Goal: Communication & Community: Ask a question

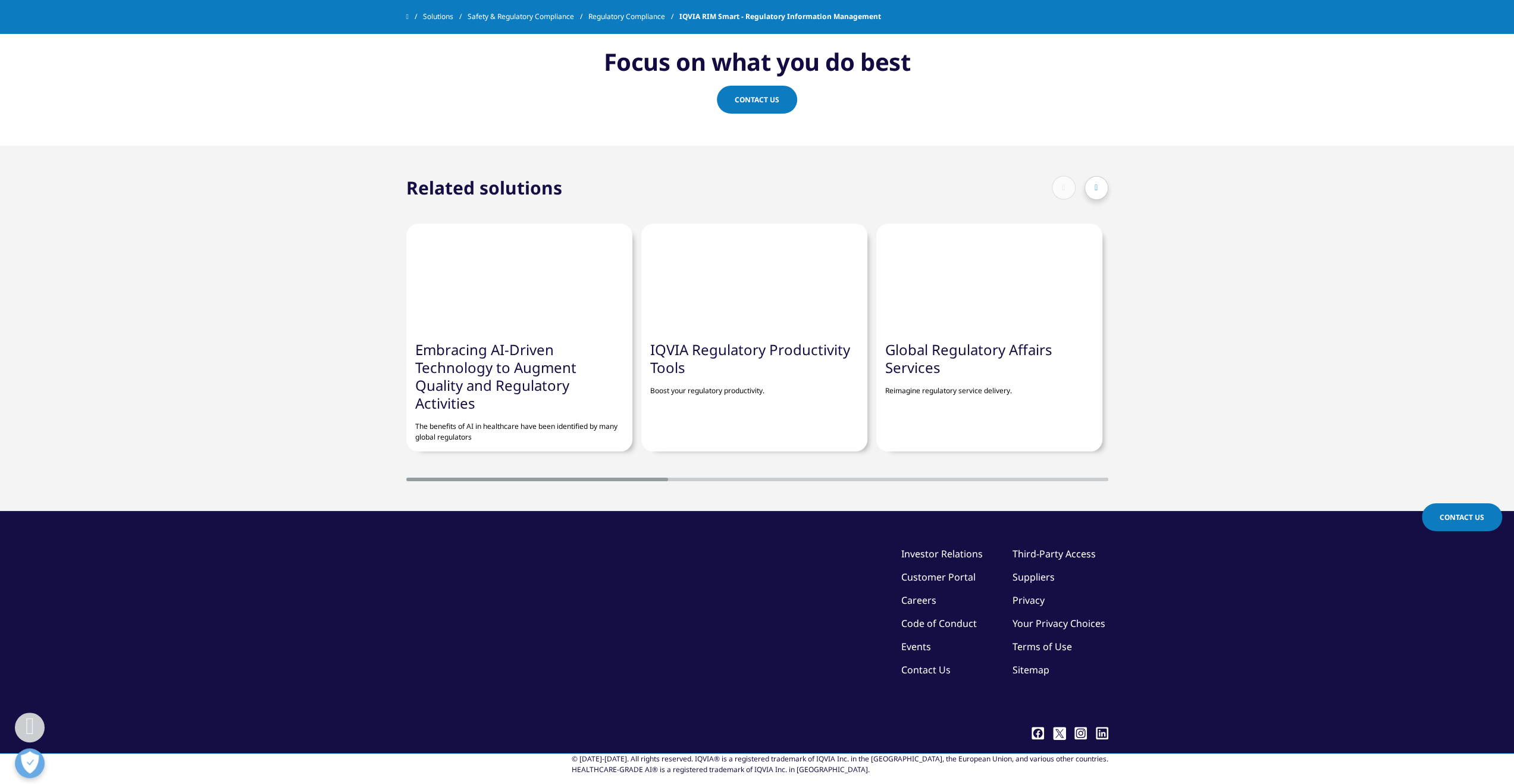
scroll to position [3091, 0]
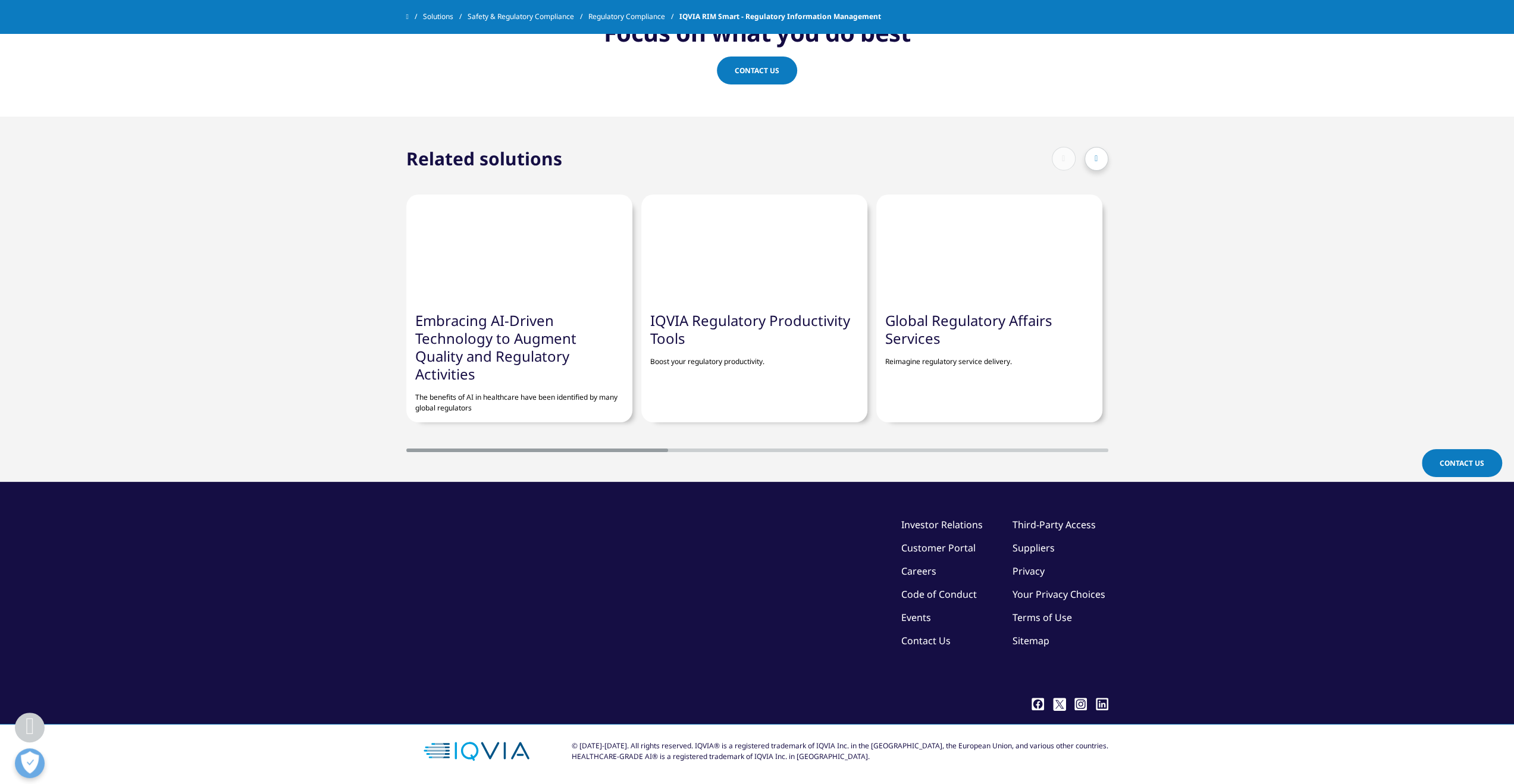
click at [1467, 465] on span "Contact Us" at bounding box center [1462, 463] width 44 height 10
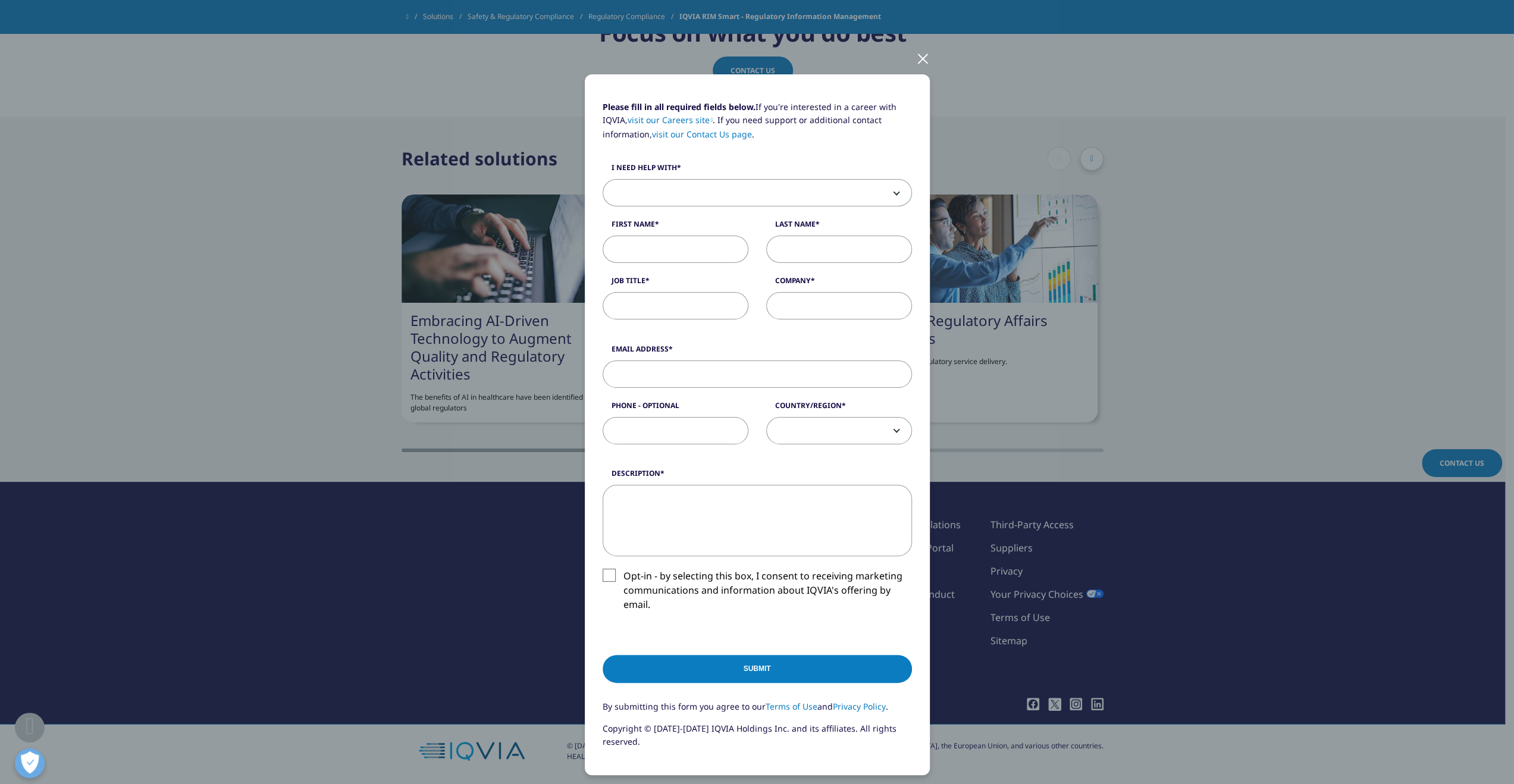
scroll to position [0, 0]
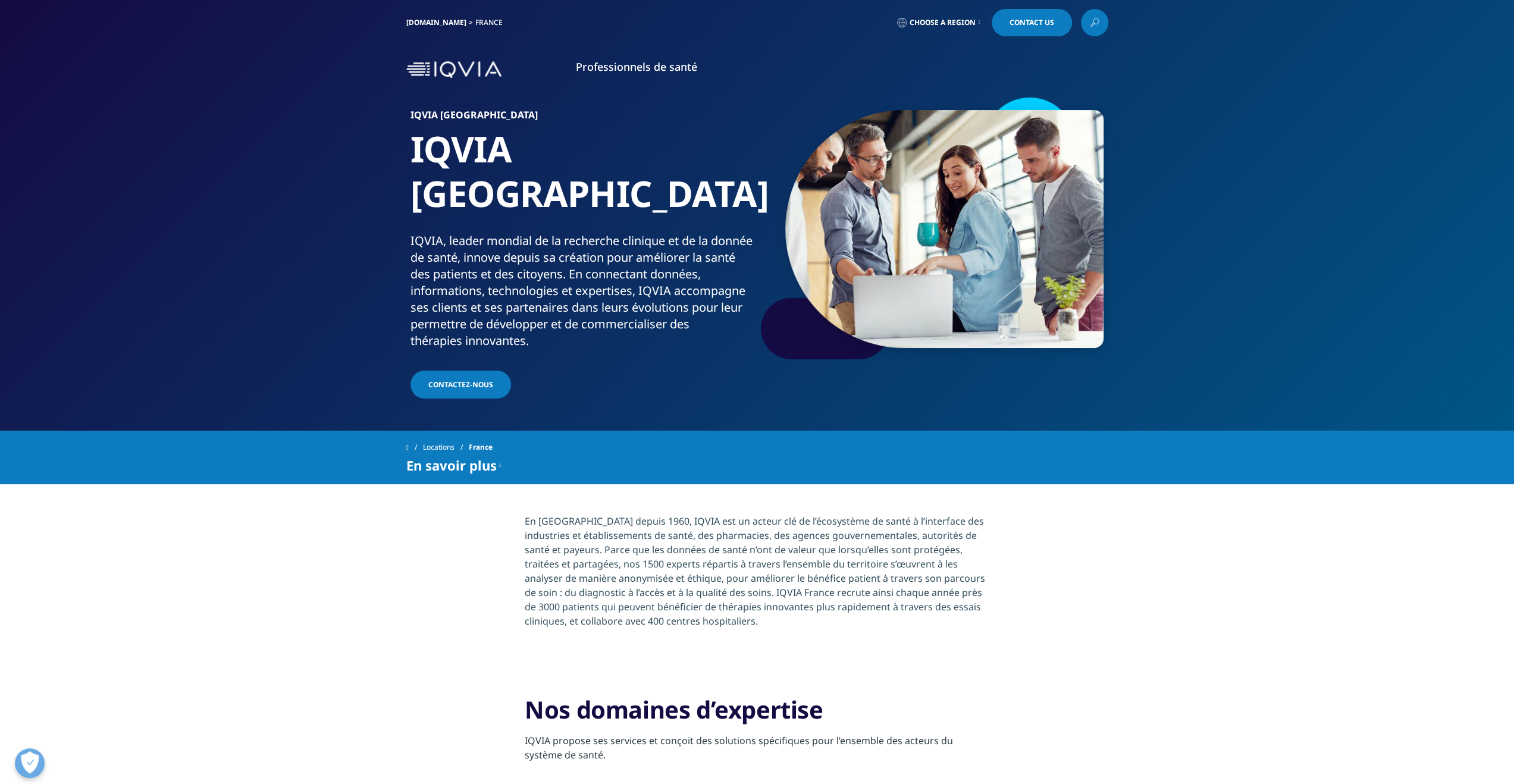
click at [955, 23] on span "Choose a Region" at bounding box center [942, 23] width 66 height 10
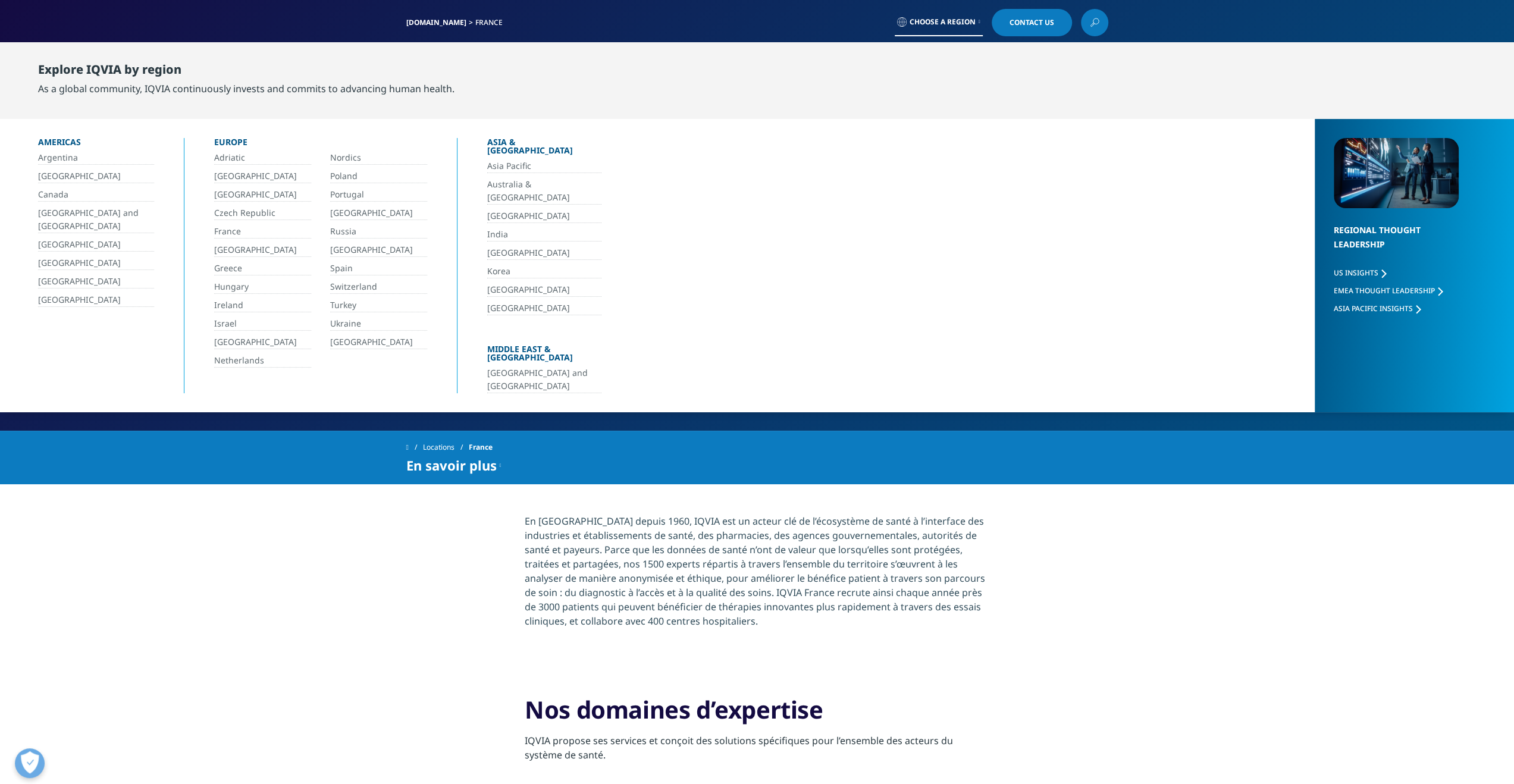
click at [228, 237] on link "France" at bounding box center [262, 231] width 97 height 14
click at [225, 230] on link "France" at bounding box center [262, 231] width 97 height 14
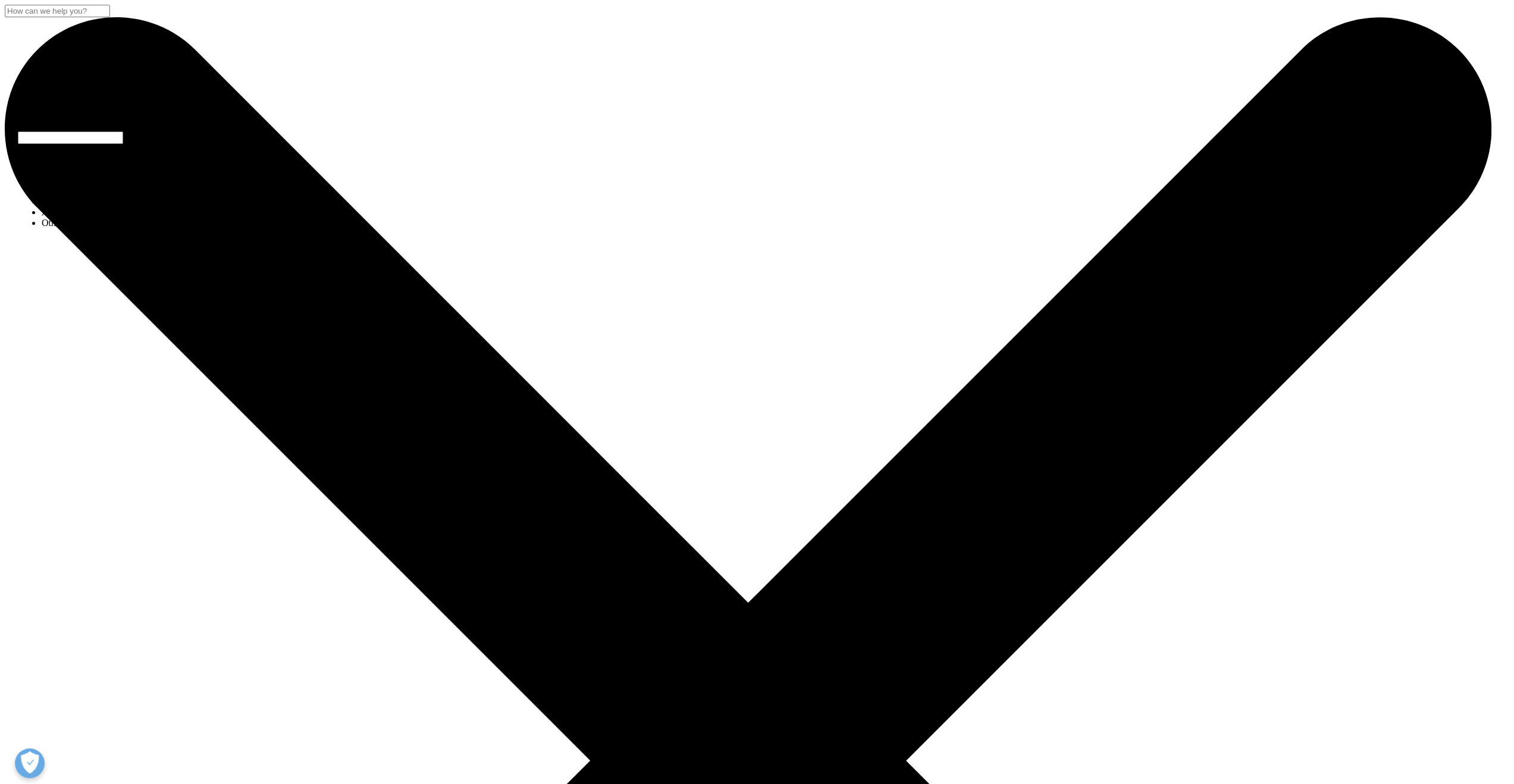
select select "Other"
type input "FREDERIC"
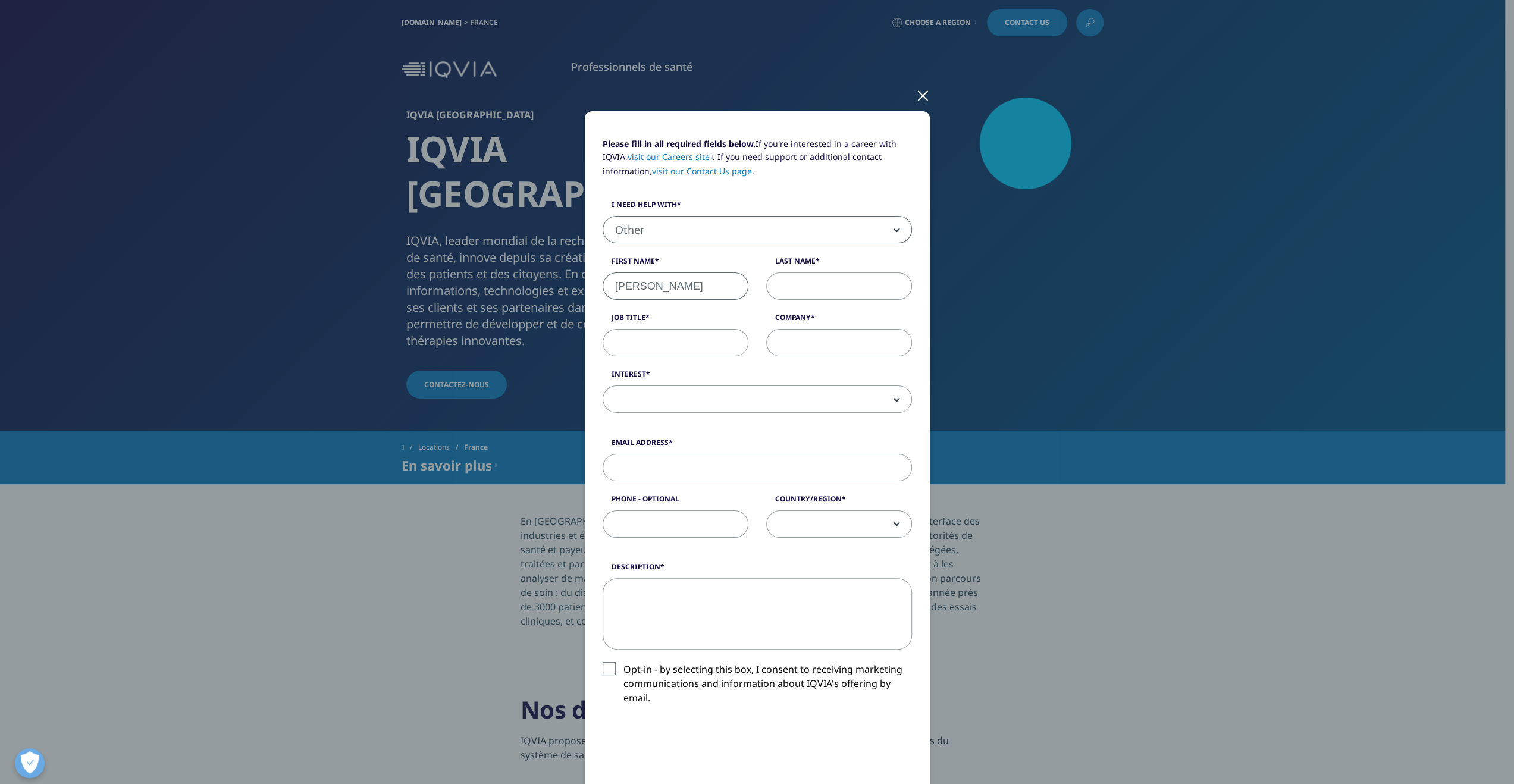
type input "VANMANSART"
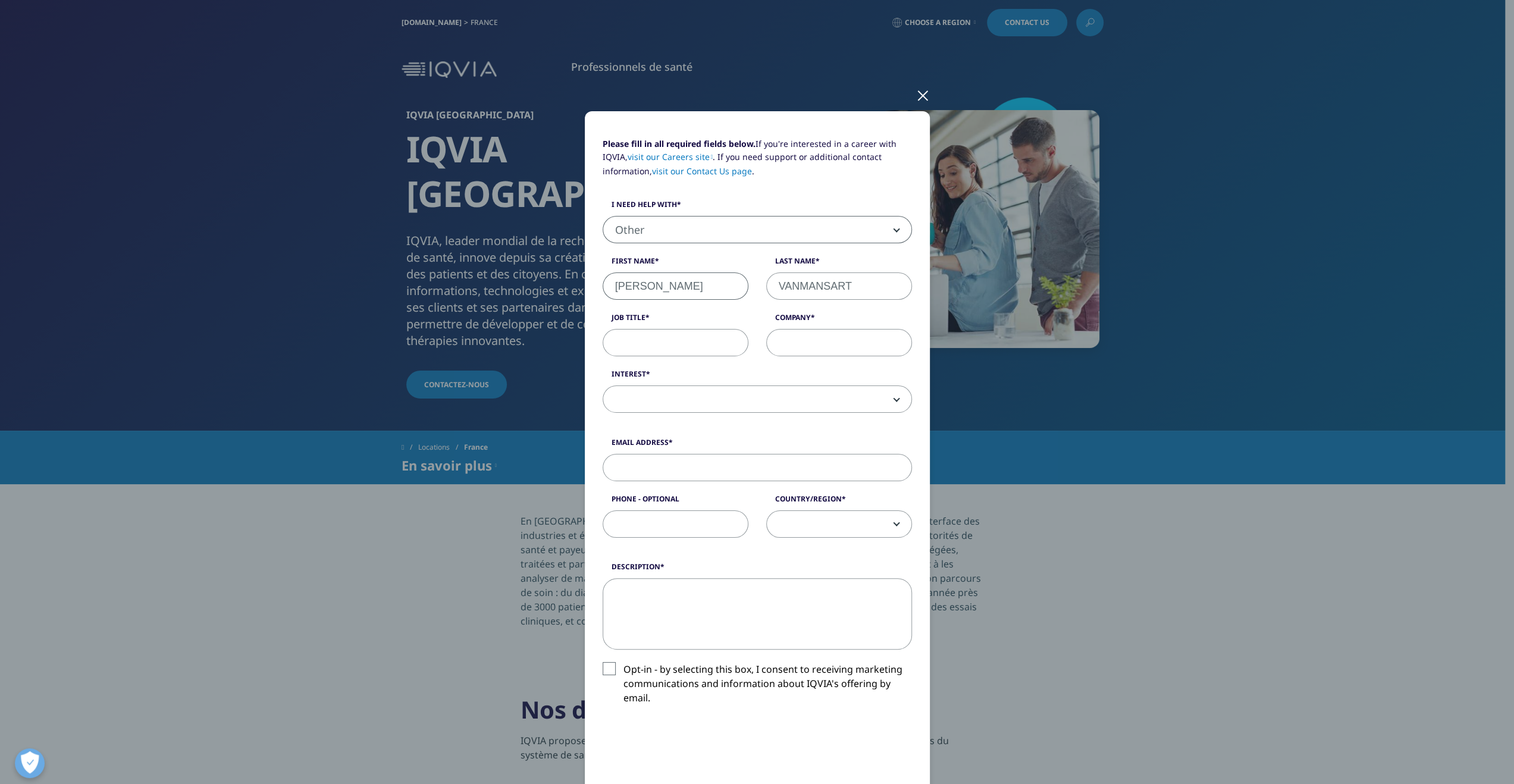
type input "IT SANTE"
type input "vanmansart@neuf.fr"
type input "0617784413"
select select "France"
click at [681, 343] on input "Job Title" at bounding box center [675, 343] width 146 height 28
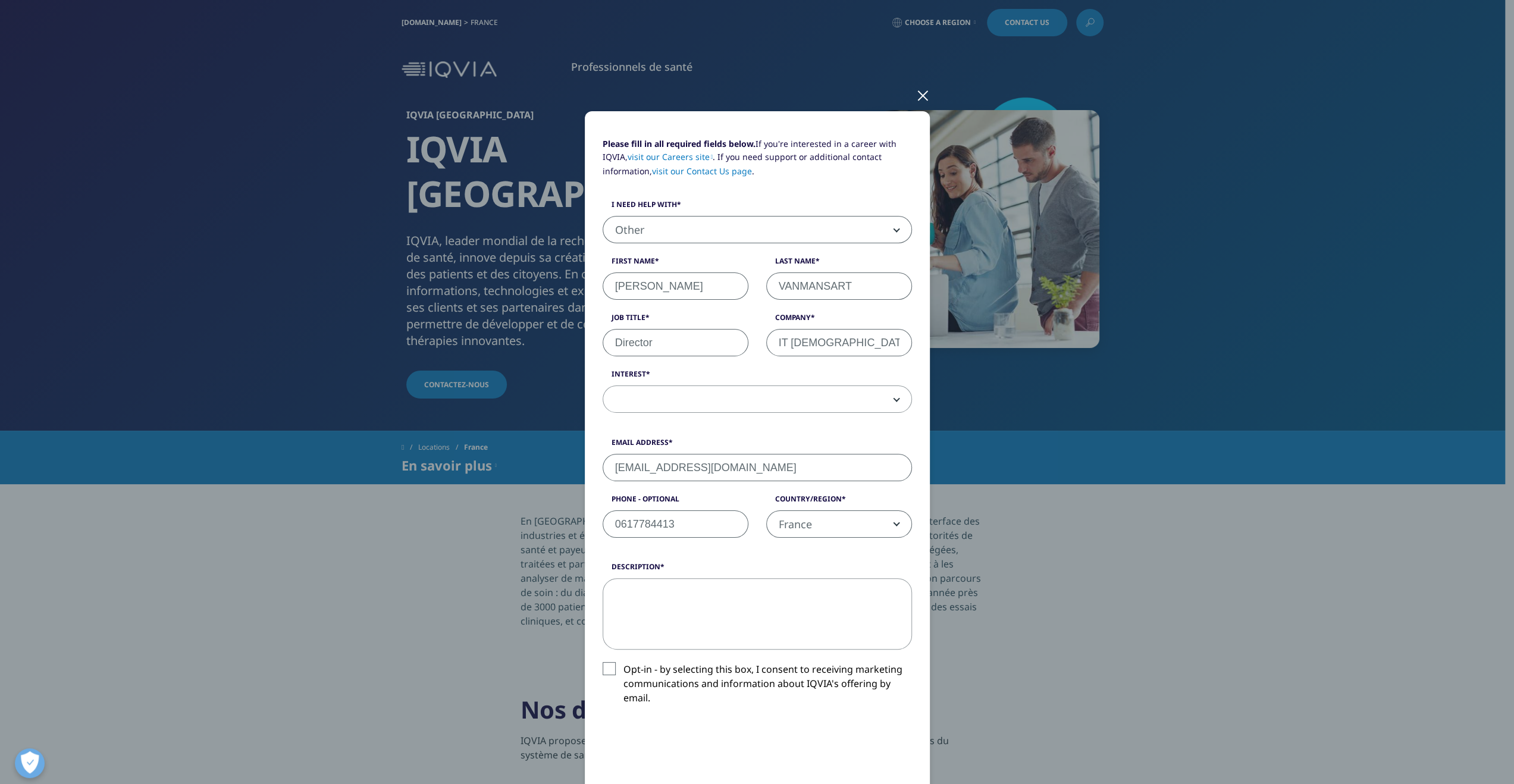
type input "Director"
click at [654, 394] on span at bounding box center [757, 399] width 308 height 28
click at [901, 550] on div "Please fill in all required fields below. If you're interested in a career with…" at bounding box center [757, 517] width 309 height 759
select select "Safety Regulatory Quality Commercial Compliance"
click at [685, 610] on textarea "Description" at bounding box center [757, 613] width 309 height 71
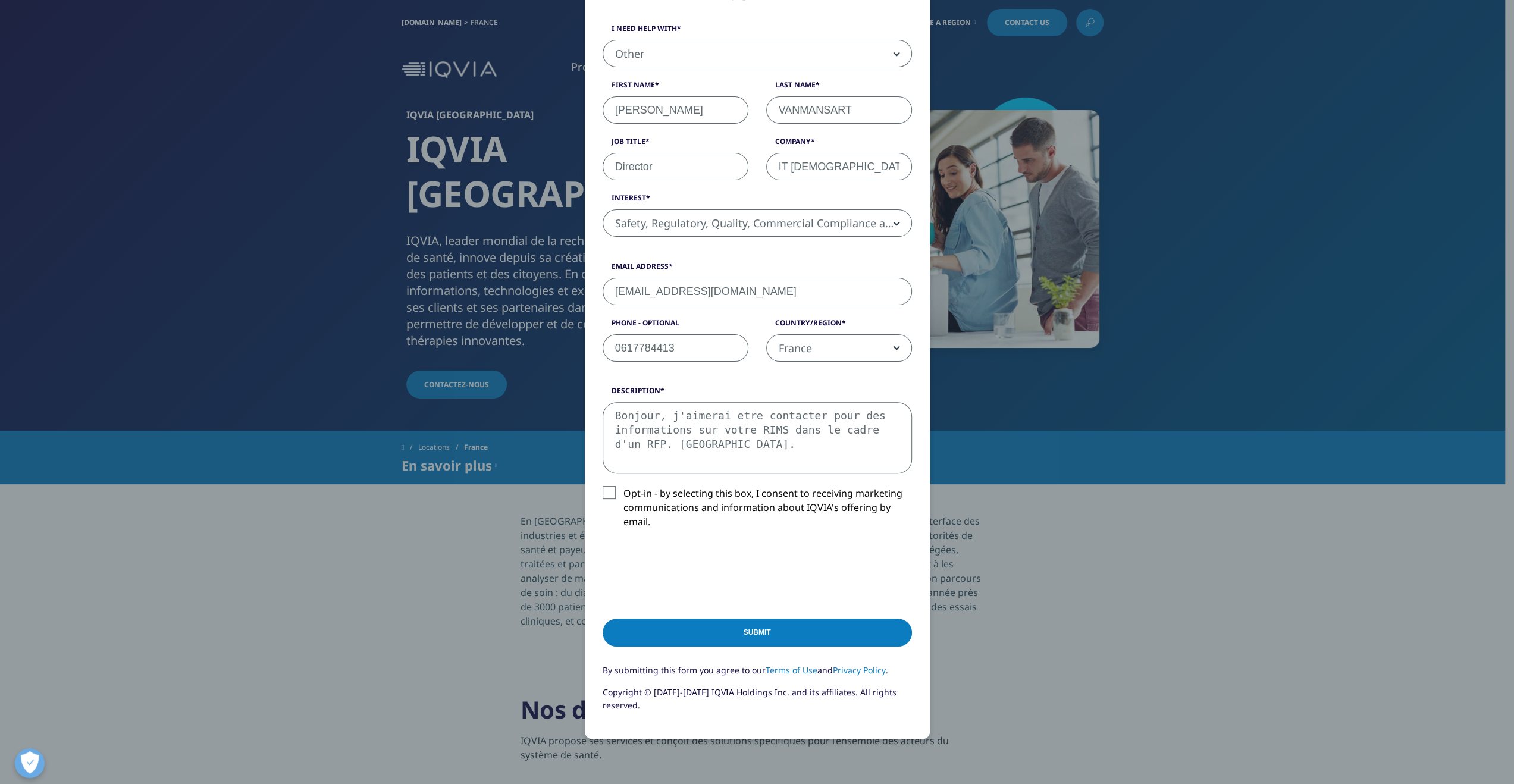
scroll to position [178, 0]
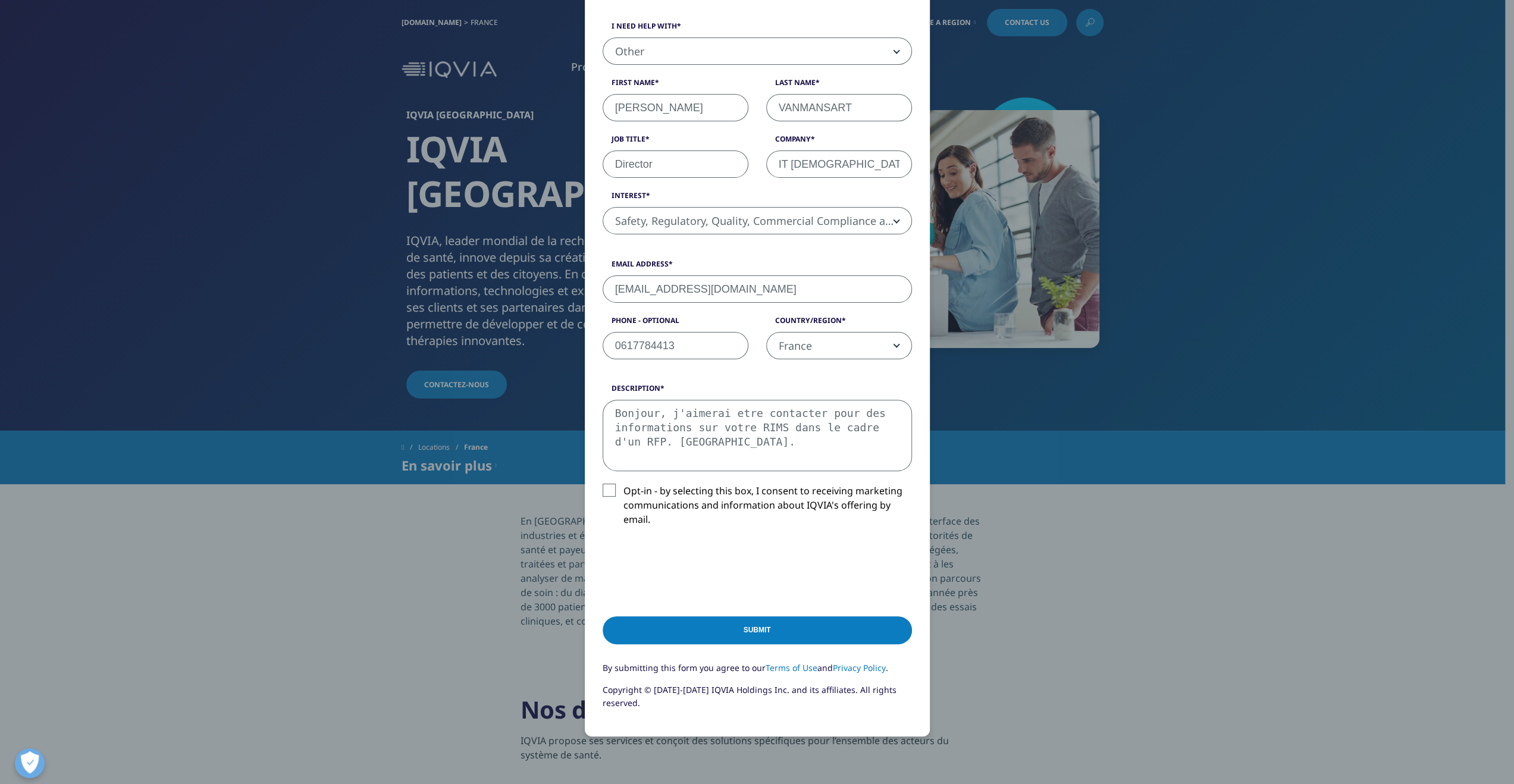
type textarea "Bonjour, j'aimerai etre contacter pour des informations sur votre RIMS dans le …"
click at [726, 626] on input "Submit" at bounding box center [757, 630] width 309 height 28
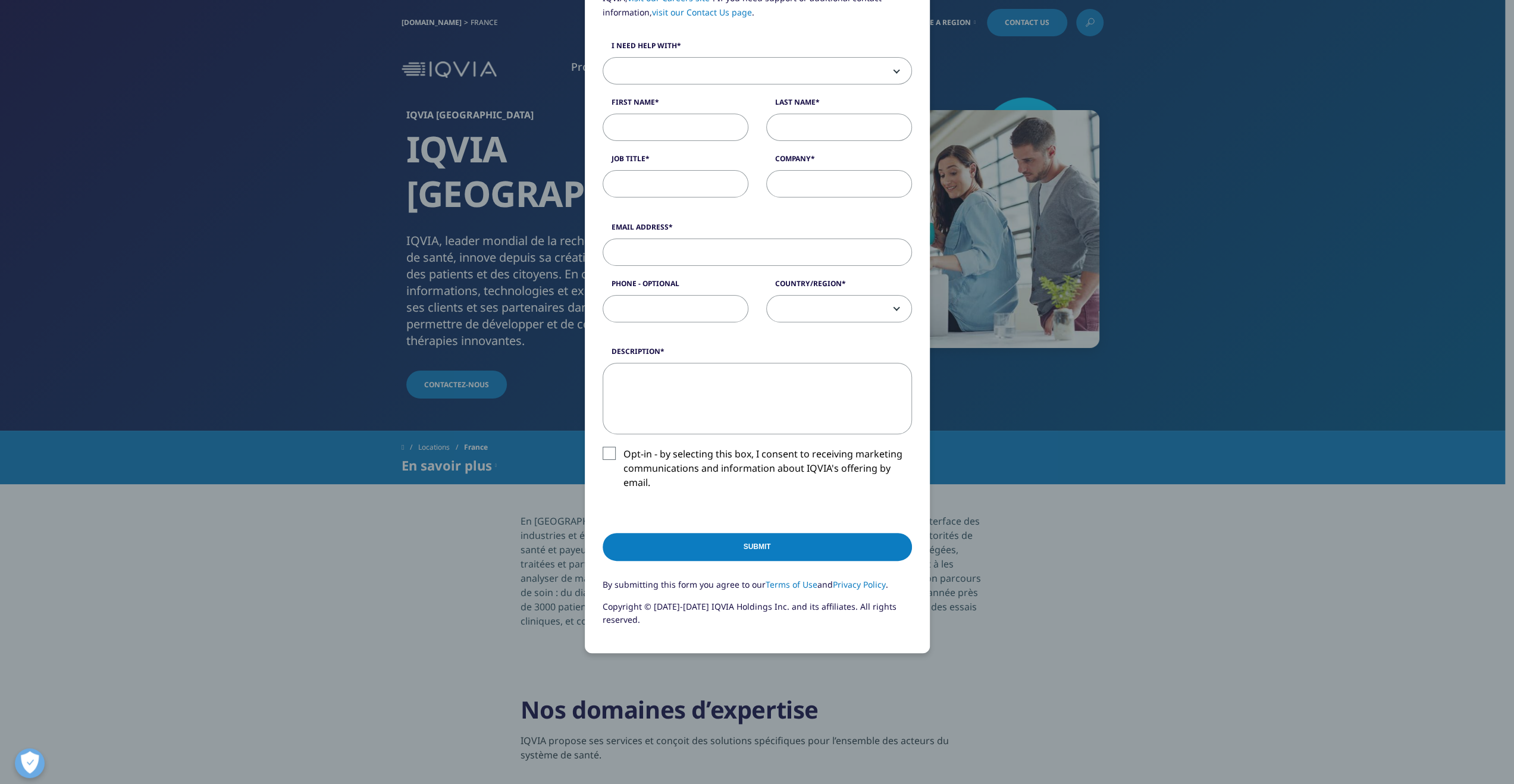
scroll to position [155, 0]
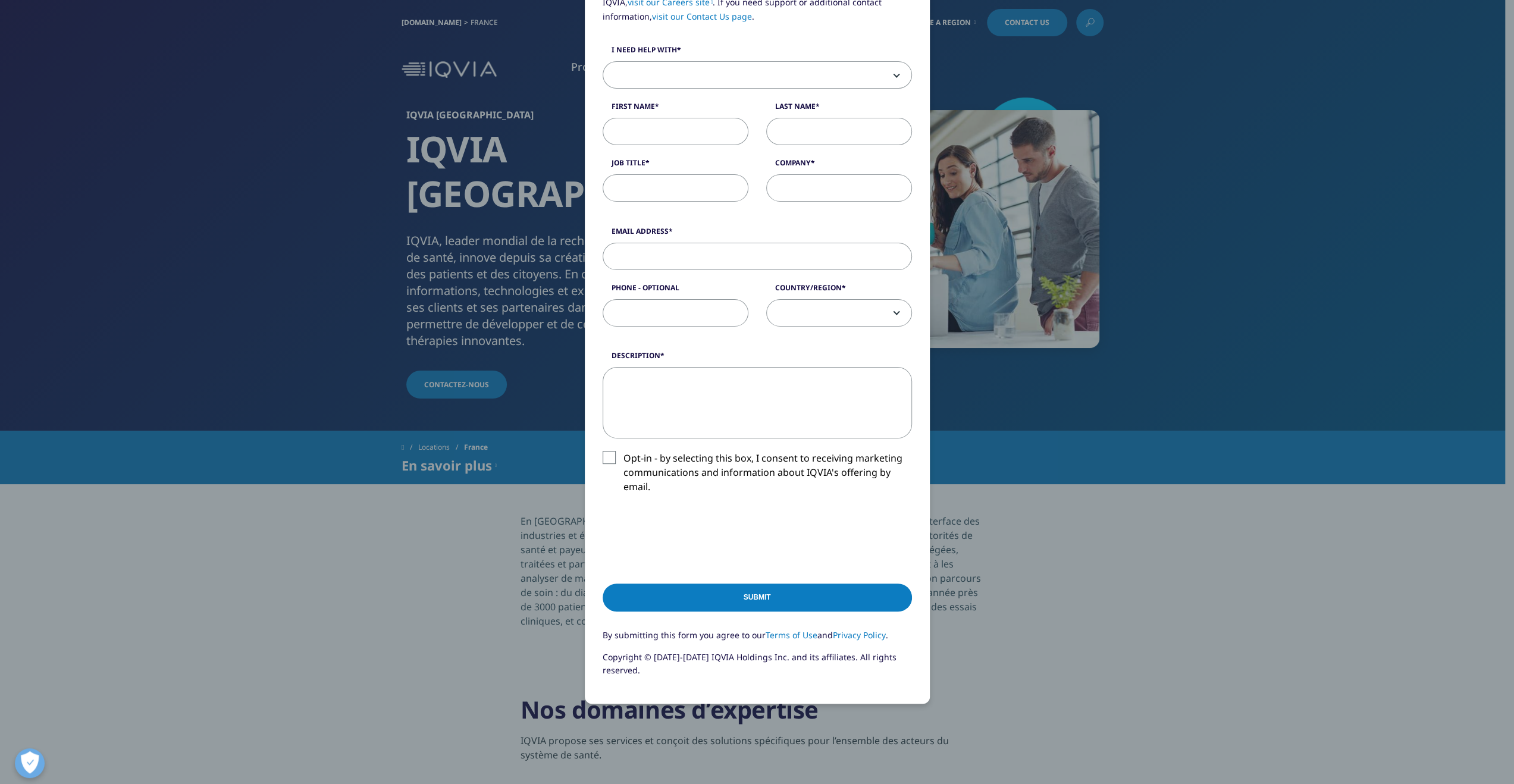
click at [1041, 607] on div "Please fill in all required fields below. If you're interested in a career with…" at bounding box center [757, 340] width 702 height 989
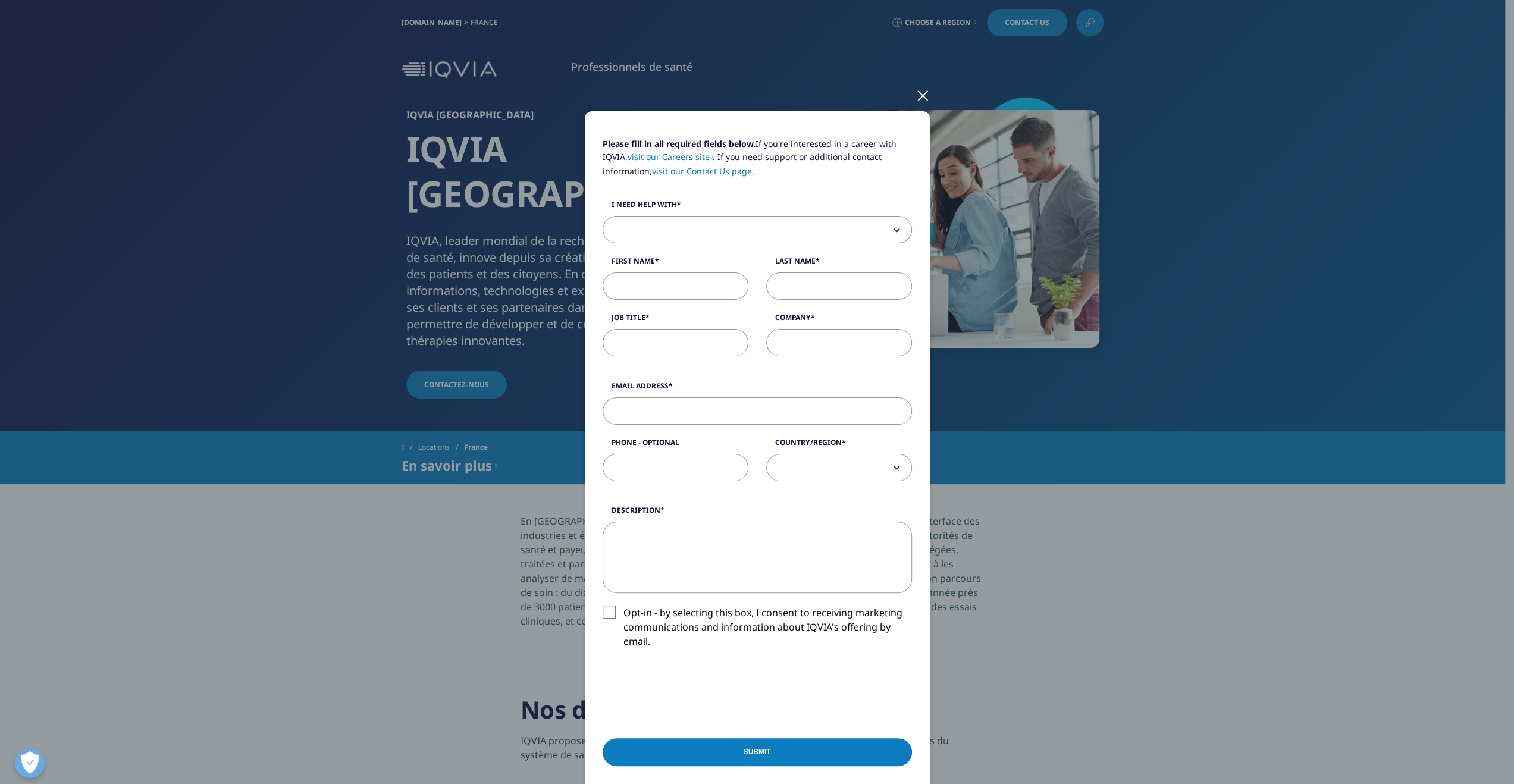
click at [916, 96] on div at bounding box center [923, 95] width 14 height 33
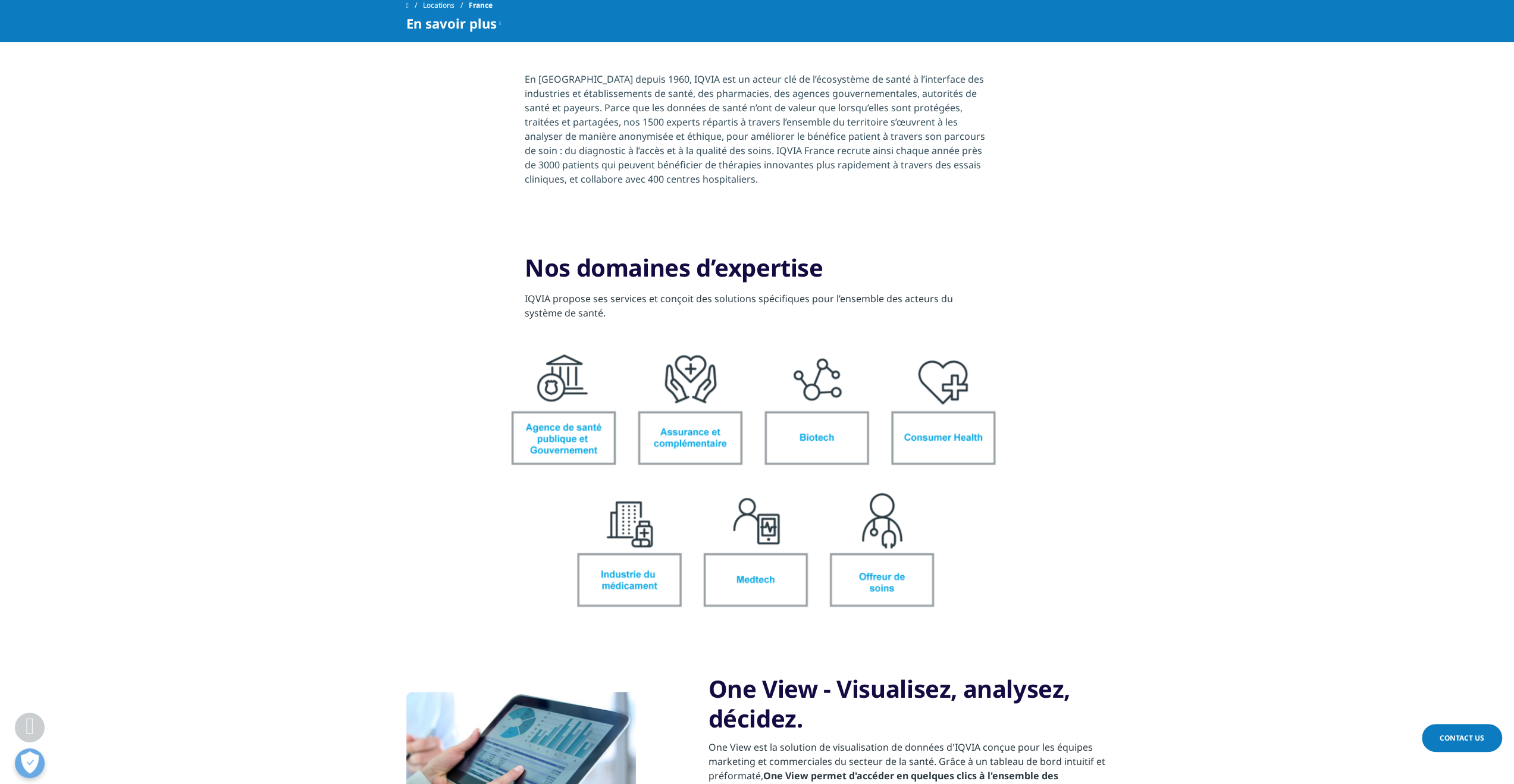
scroll to position [476, 0]
